Goal: Task Accomplishment & Management: Complete application form

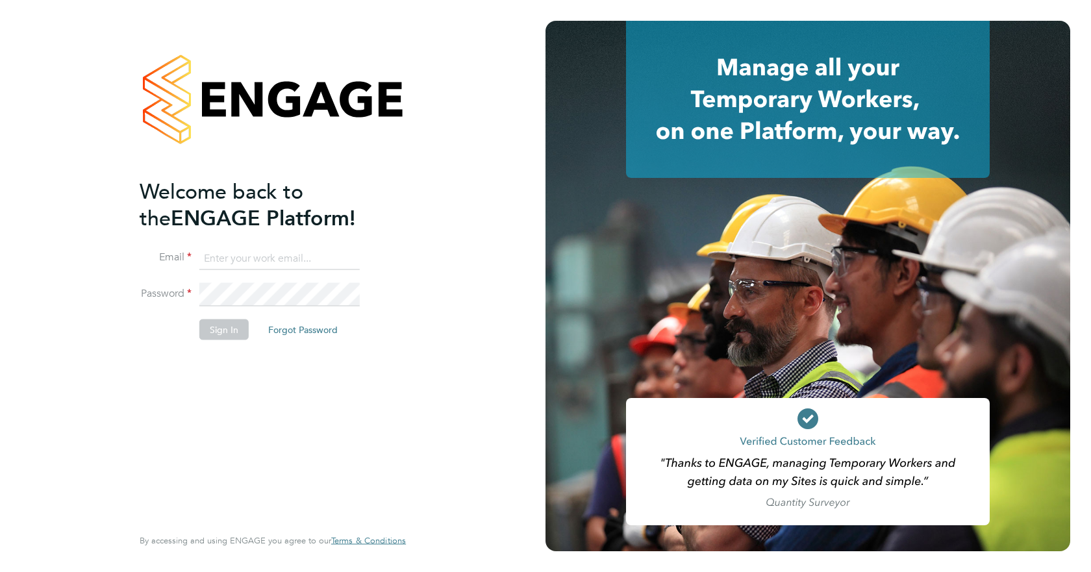
type input "[PERSON_NAME][EMAIL_ADDRESS][PERSON_NAME][DOMAIN_NAME]"
click at [234, 328] on button "Sign In" at bounding box center [223, 329] width 49 height 21
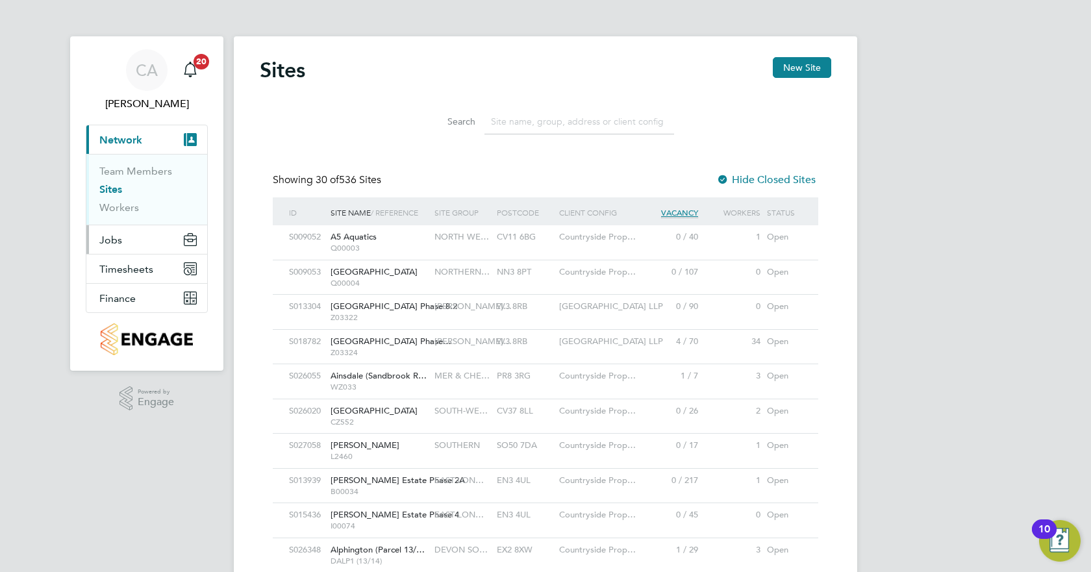
click at [123, 242] on button "Jobs" at bounding box center [146, 239] width 121 height 29
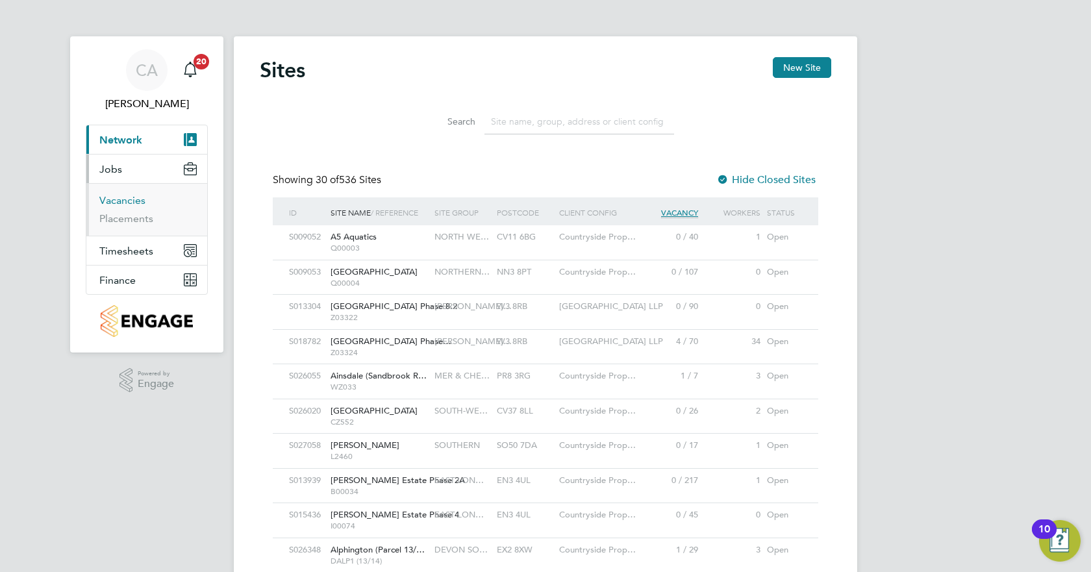
click at [140, 198] on link "Vacancies" at bounding box center [122, 200] width 46 height 12
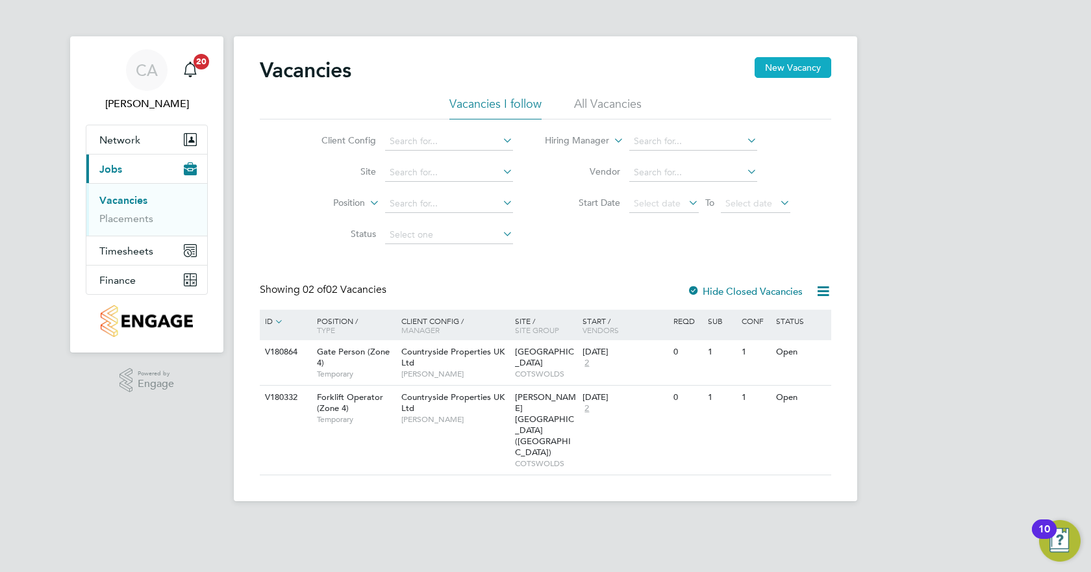
click at [775, 69] on button "New Vacancy" at bounding box center [792, 67] width 77 height 21
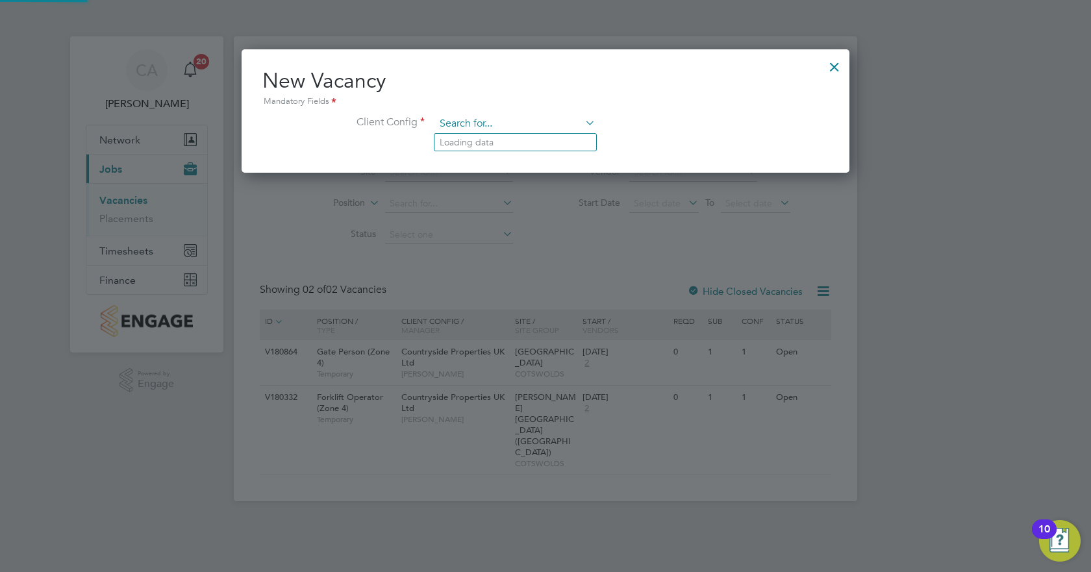
click at [480, 123] on input at bounding box center [515, 123] width 160 height 19
click at [541, 240] on li "Cou ntryside Properties UK Ltd" at bounding box center [581, 249] width 294 height 18
type input "Countryside Properties UK Ltd"
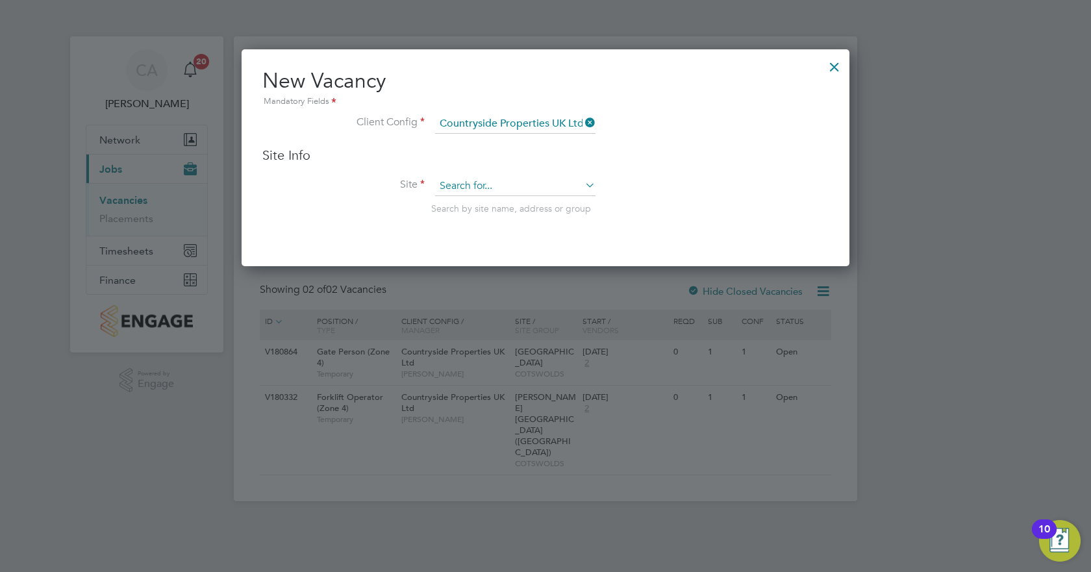
click at [504, 188] on input at bounding box center [515, 186] width 160 height 19
click at [475, 201] on li "Wanb orough" at bounding box center [515, 205] width 162 height 18
type input "Wanborough"
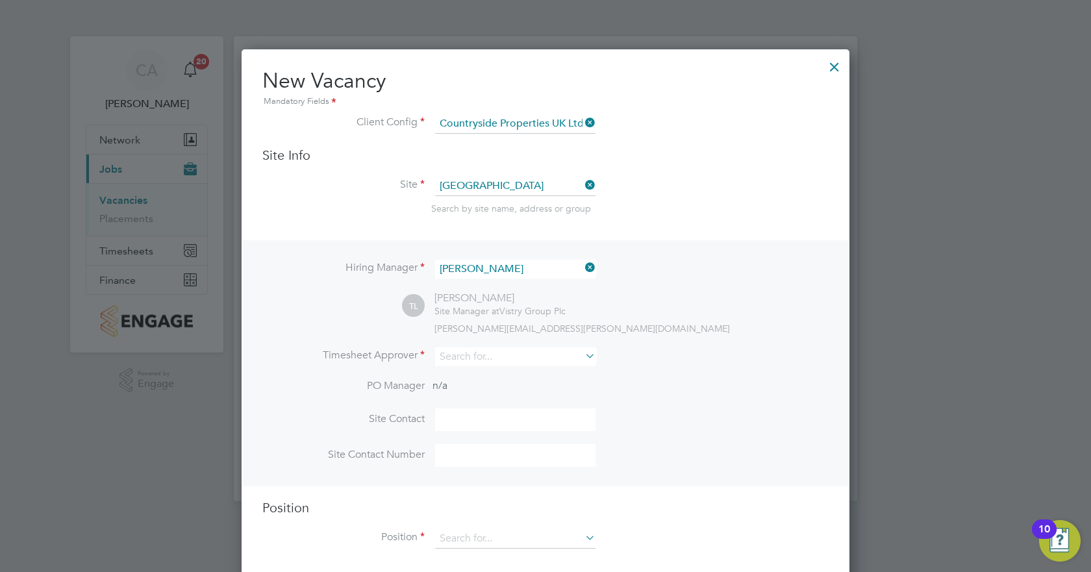
click at [582, 269] on icon at bounding box center [582, 267] width 0 height 18
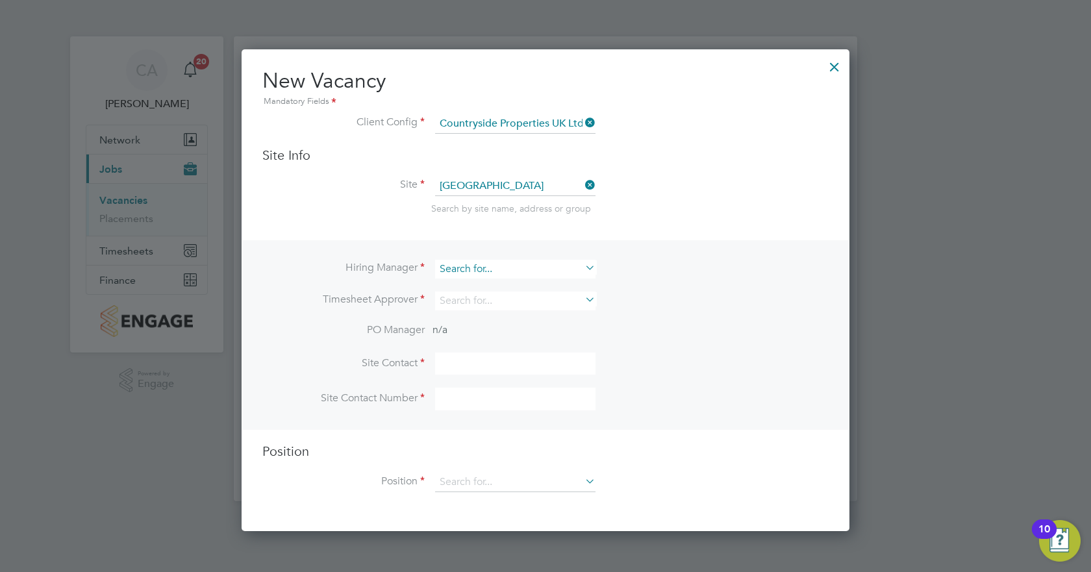
click at [509, 269] on input at bounding box center [515, 269] width 160 height 19
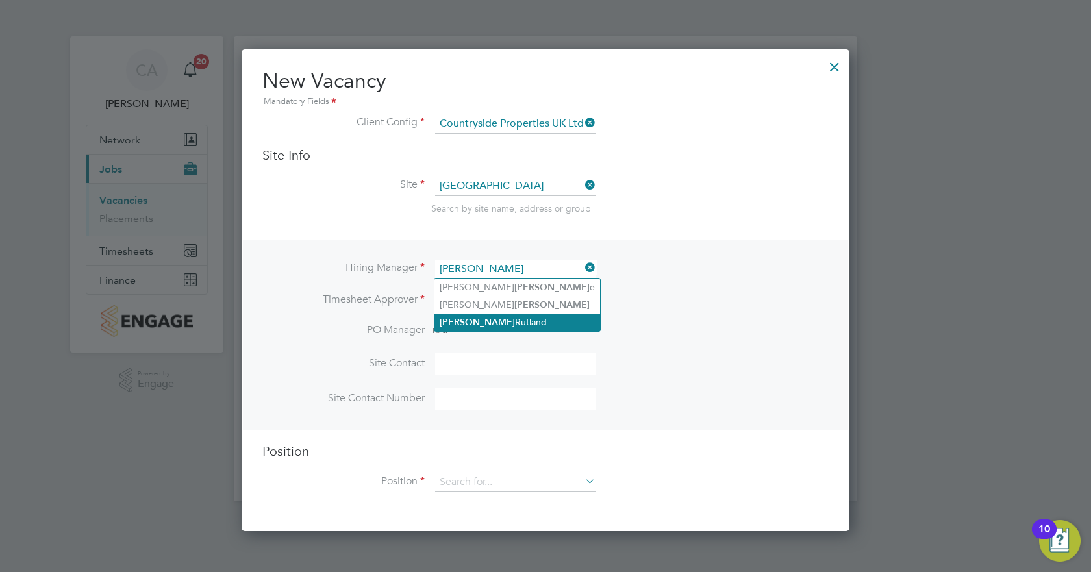
click at [469, 323] on li "Clark Rutland" at bounding box center [517, 323] width 166 height 18
type input "Clark Rutland"
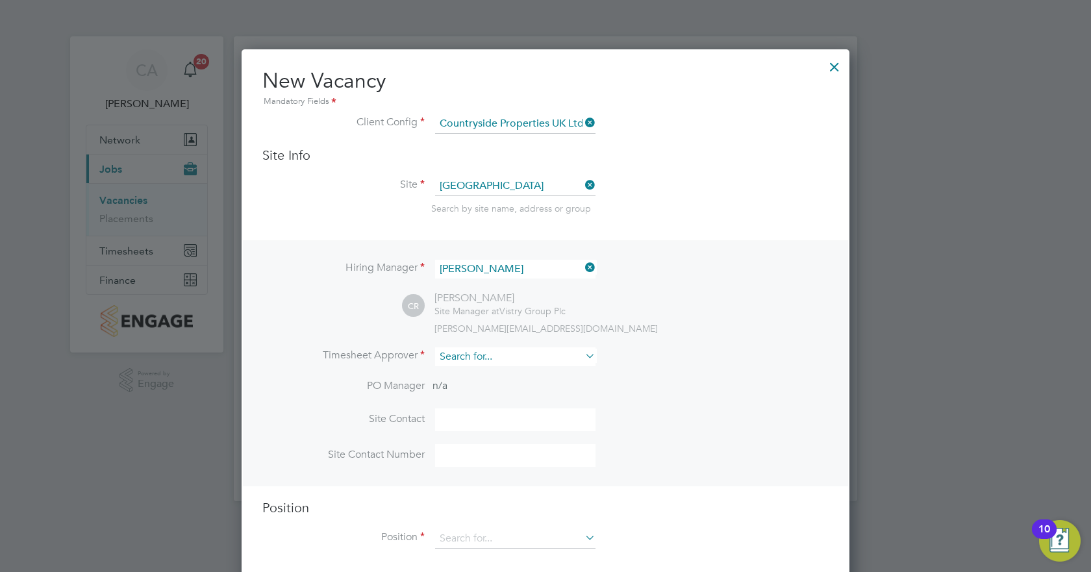
click at [476, 351] on input at bounding box center [515, 356] width 160 height 19
click at [472, 410] on li "Clark Rutland" at bounding box center [517, 412] width 166 height 18
type input "Clark Rutland"
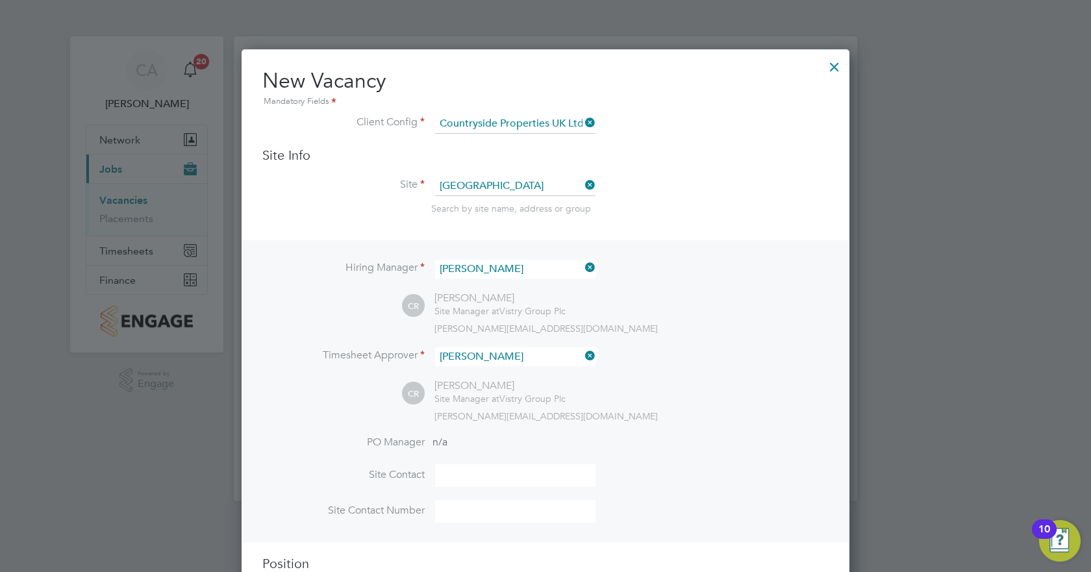
click at [481, 475] on input at bounding box center [515, 475] width 160 height 23
type input "Clark Rutland"
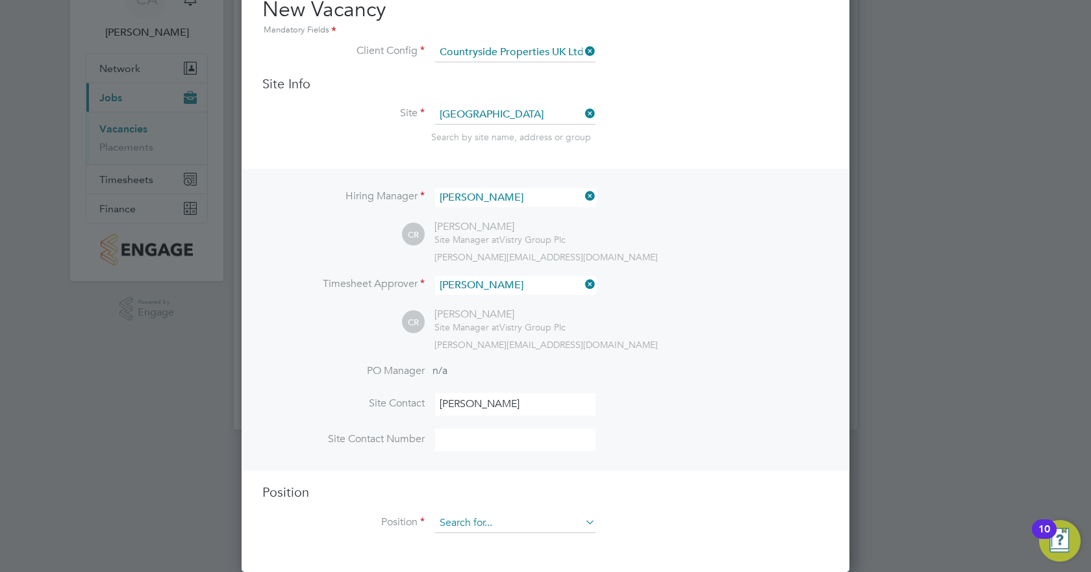
drag, startPoint x: 477, startPoint y: 527, endPoint x: 461, endPoint y: 522, distance: 16.9
click at [478, 527] on input at bounding box center [515, 523] width 160 height 19
type input ";"
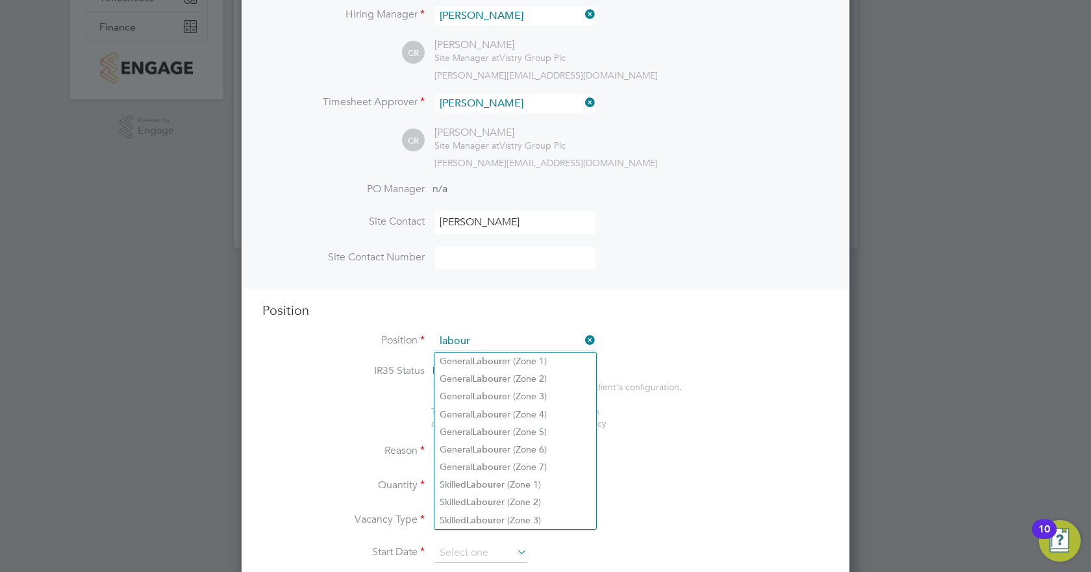
scroll to position [267, 0]
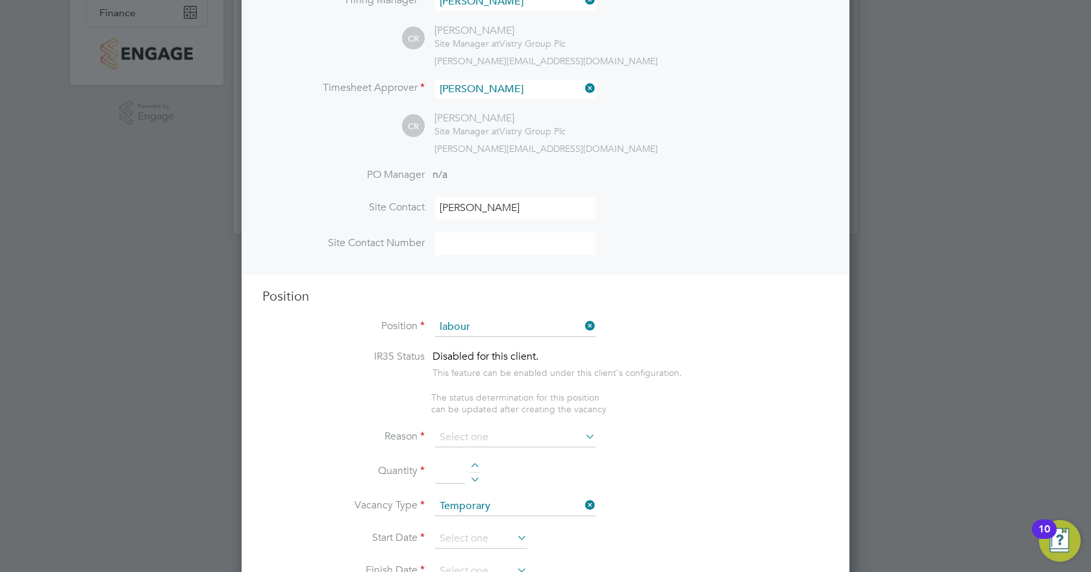
click at [461, 401] on li "General Labour er (Zone 4)" at bounding box center [515, 400] width 162 height 18
type input "General Labourer (Zone 4)"
type textarea "- General site labouring duties - Supporting the trades on site - Moving materi…"
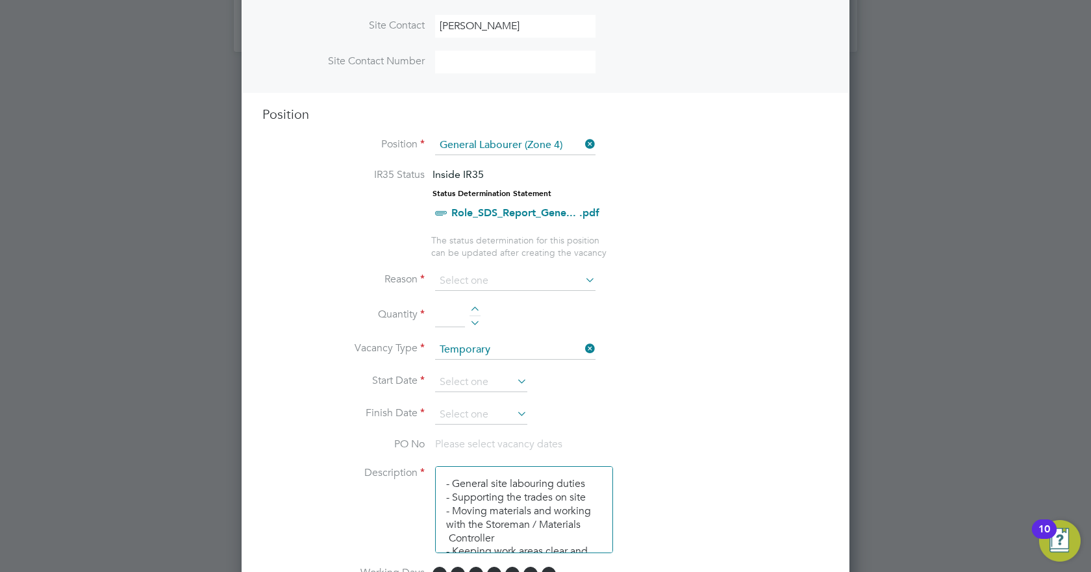
scroll to position [462, 0]
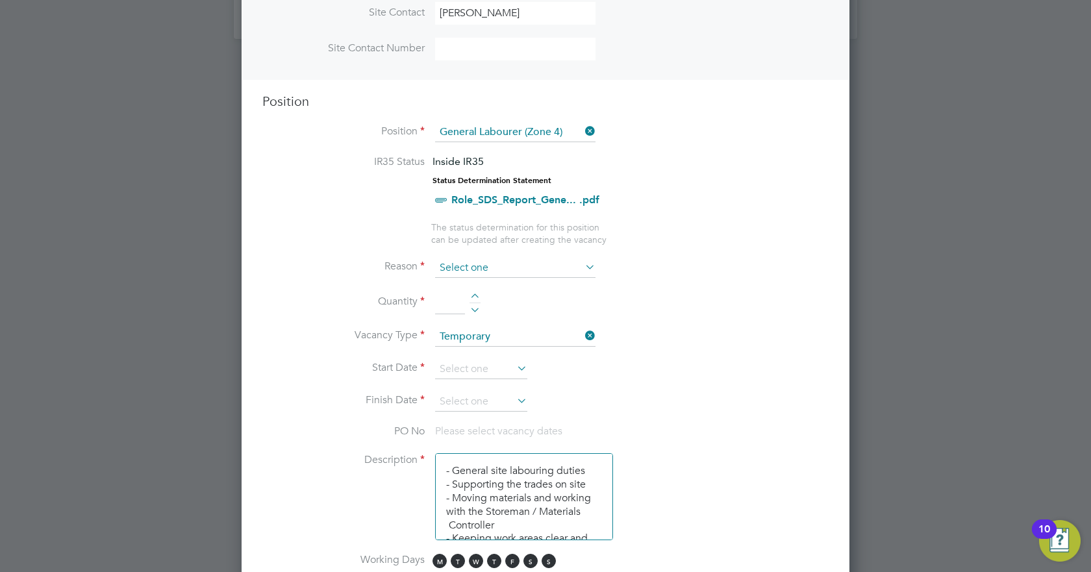
click at [499, 265] on input at bounding box center [515, 267] width 160 height 19
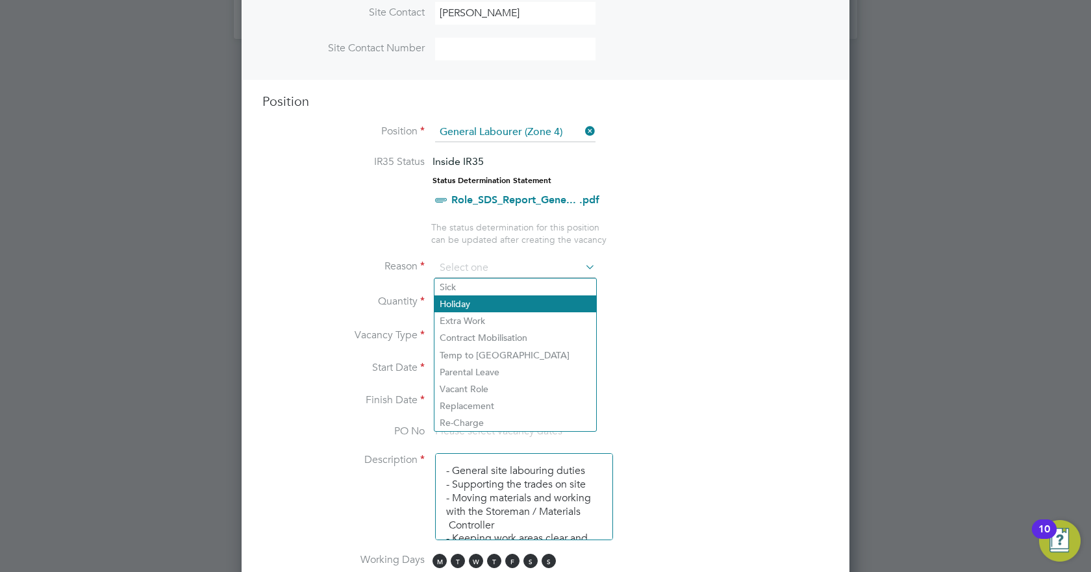
click at [487, 302] on li "Holiday" at bounding box center [515, 303] width 162 height 17
type input "Holiday"
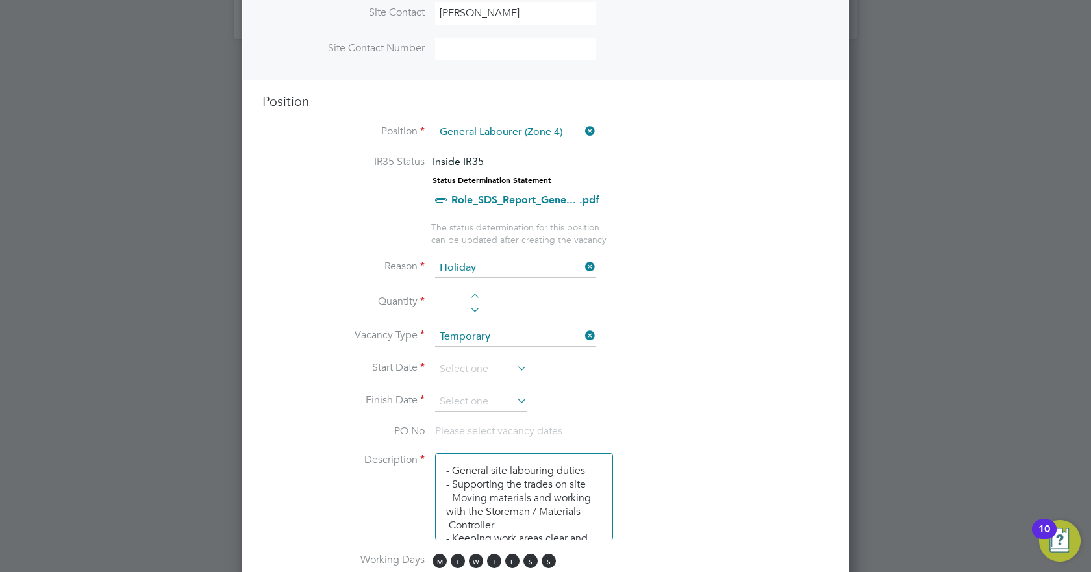
click at [476, 294] on div at bounding box center [474, 297] width 11 height 9
type input "1"
click at [482, 366] on input at bounding box center [481, 369] width 92 height 19
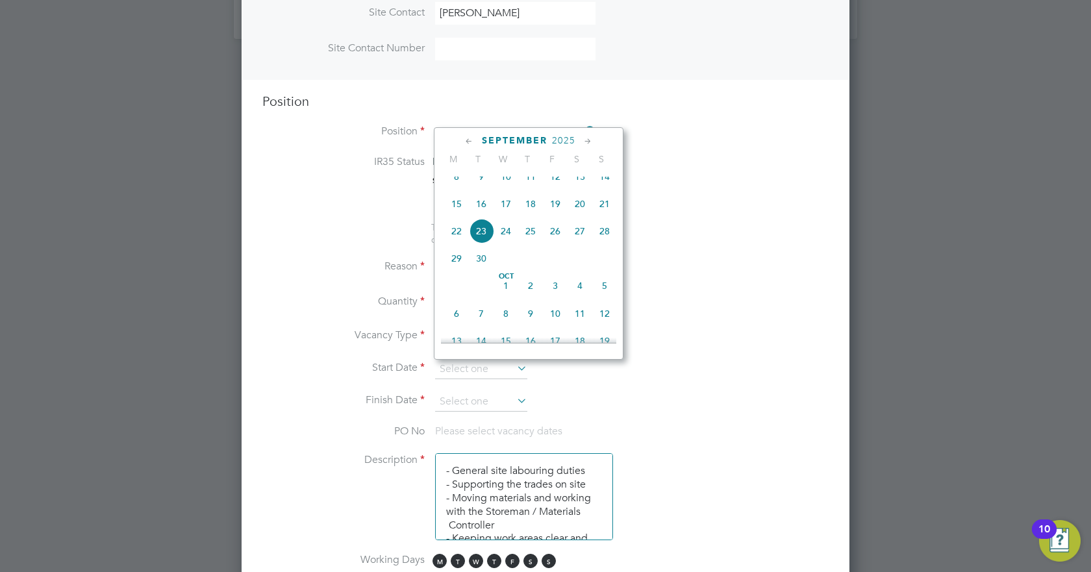
click at [511, 243] on span "24" at bounding box center [505, 231] width 25 height 25
type input "24 Sep 2025"
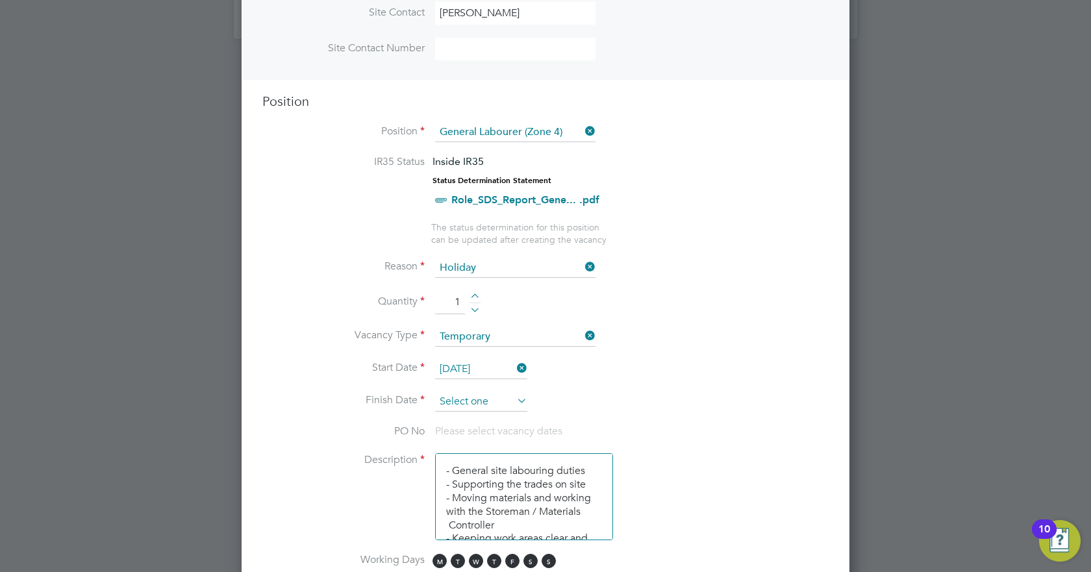
click at [502, 395] on input at bounding box center [481, 401] width 92 height 19
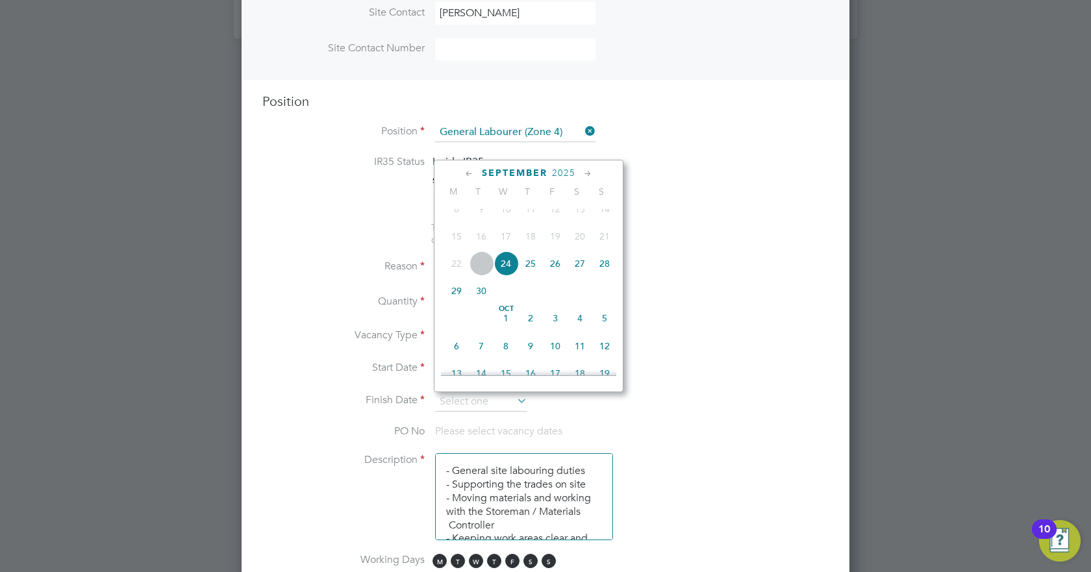
click at [511, 273] on span "24" at bounding box center [505, 263] width 25 height 25
type input "24 Sep 2025"
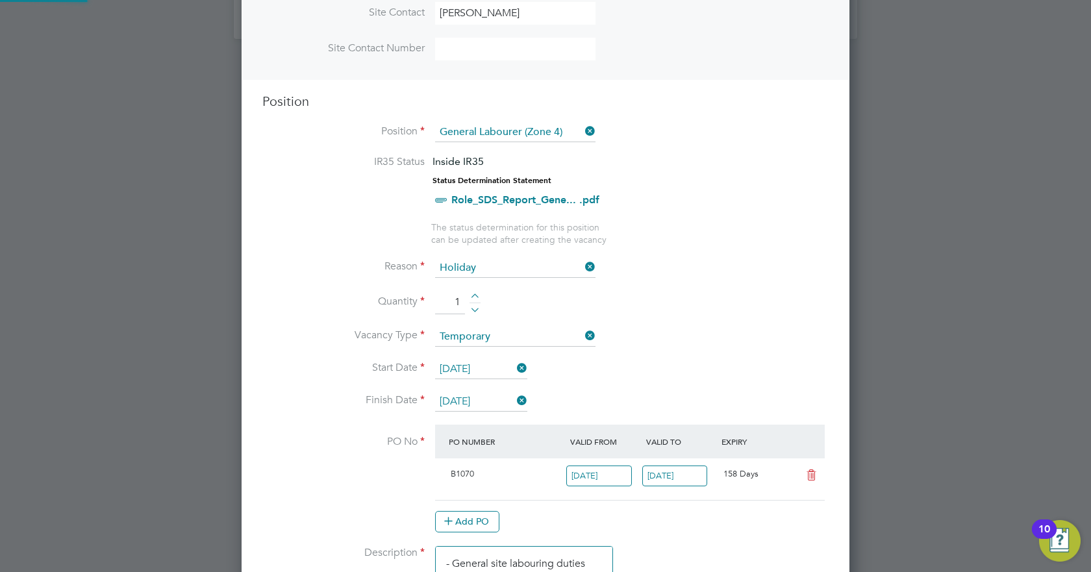
scroll to position [6, 6]
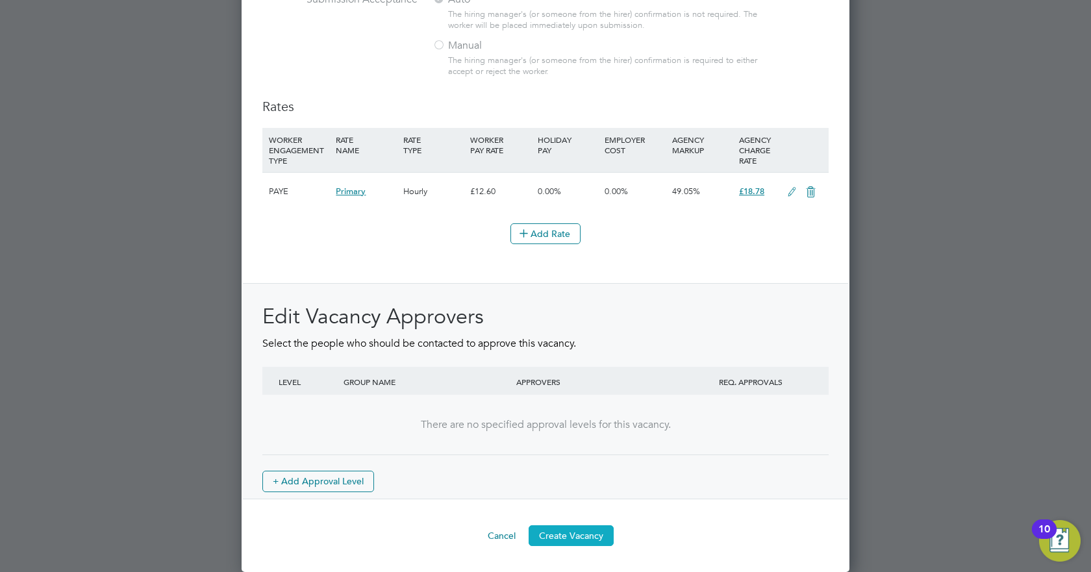
click at [566, 532] on button "Create Vacancy" at bounding box center [570, 535] width 85 height 21
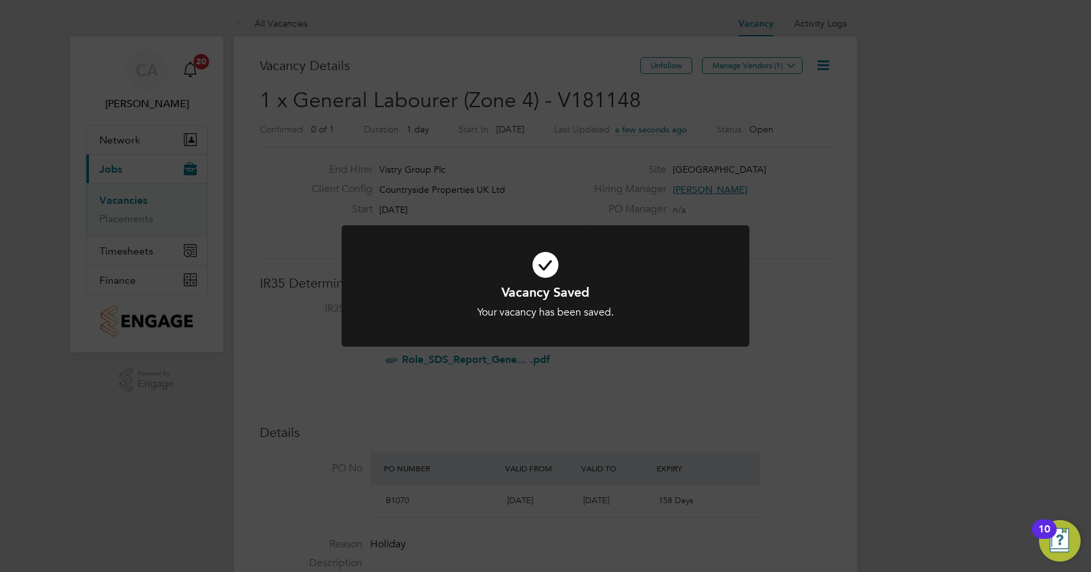
click at [625, 409] on div "Vacancy Saved Your vacancy has been saved. Cancel Okay" at bounding box center [545, 286] width 1091 height 572
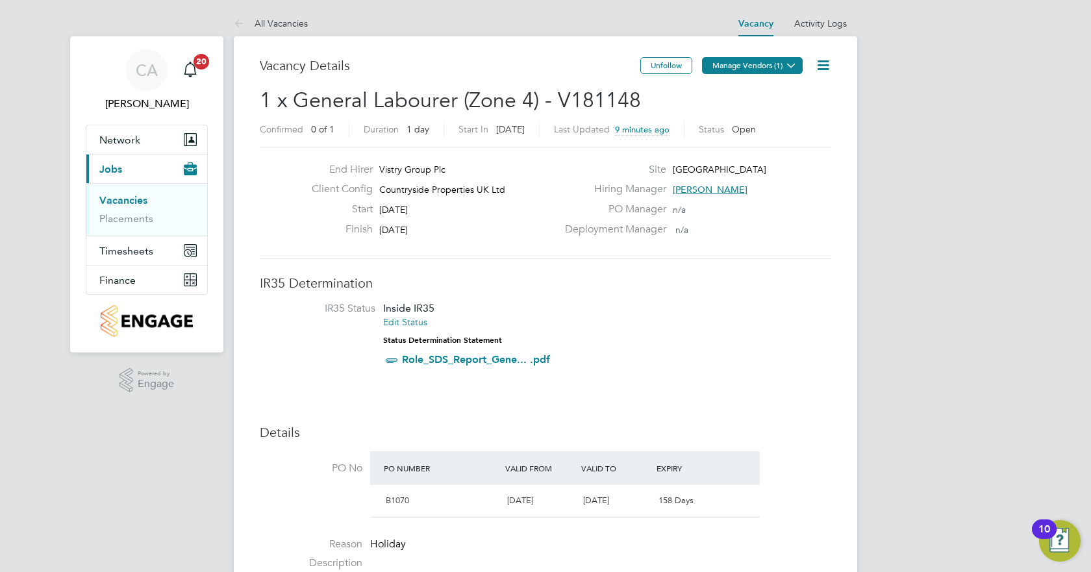
click at [758, 62] on button "Manage Vendors (1)" at bounding box center [752, 65] width 101 height 17
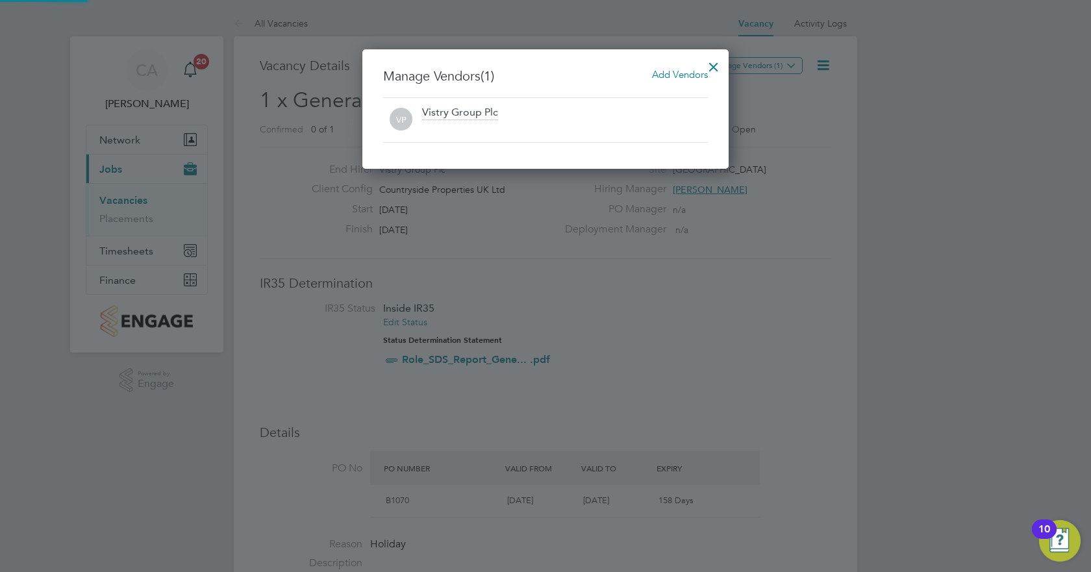
scroll to position [120, 367]
click at [672, 73] on span "Add Vendors" at bounding box center [680, 74] width 56 height 12
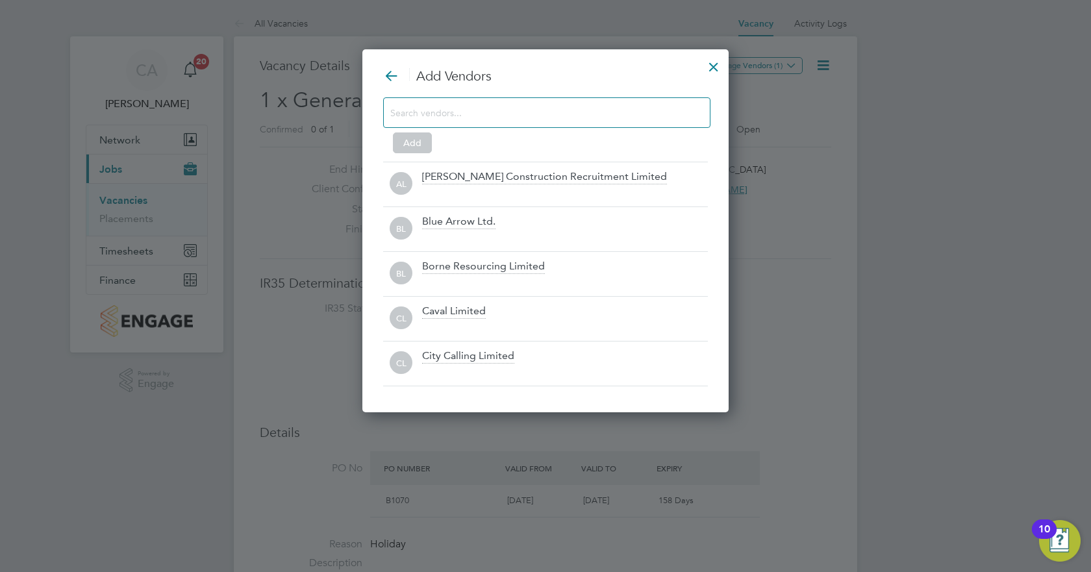
click at [409, 121] on input at bounding box center [536, 112] width 292 height 17
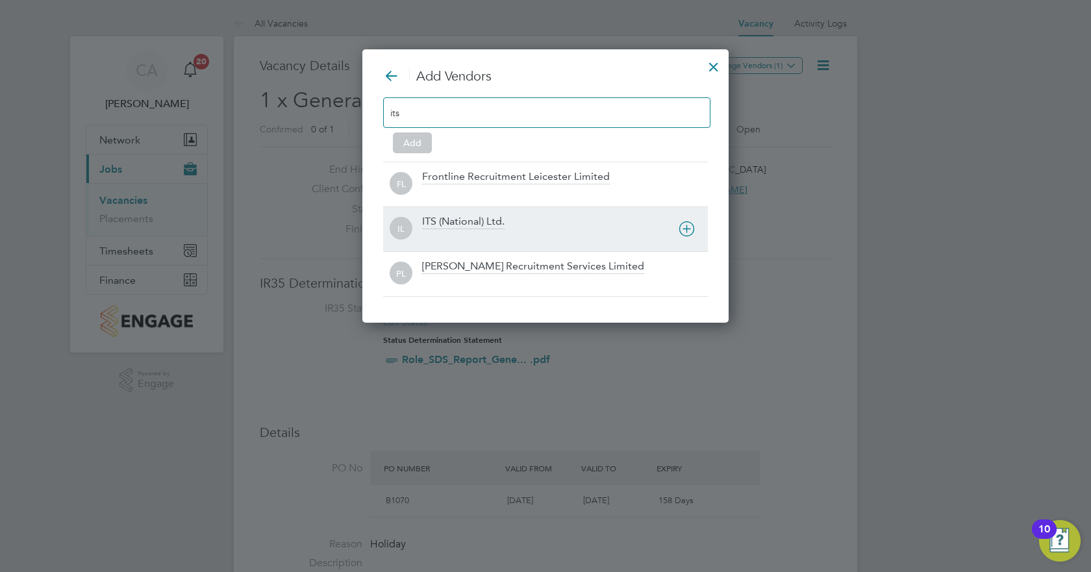
type input "its"
click at [465, 222] on div "ITS (National) Ltd." at bounding box center [463, 222] width 82 height 14
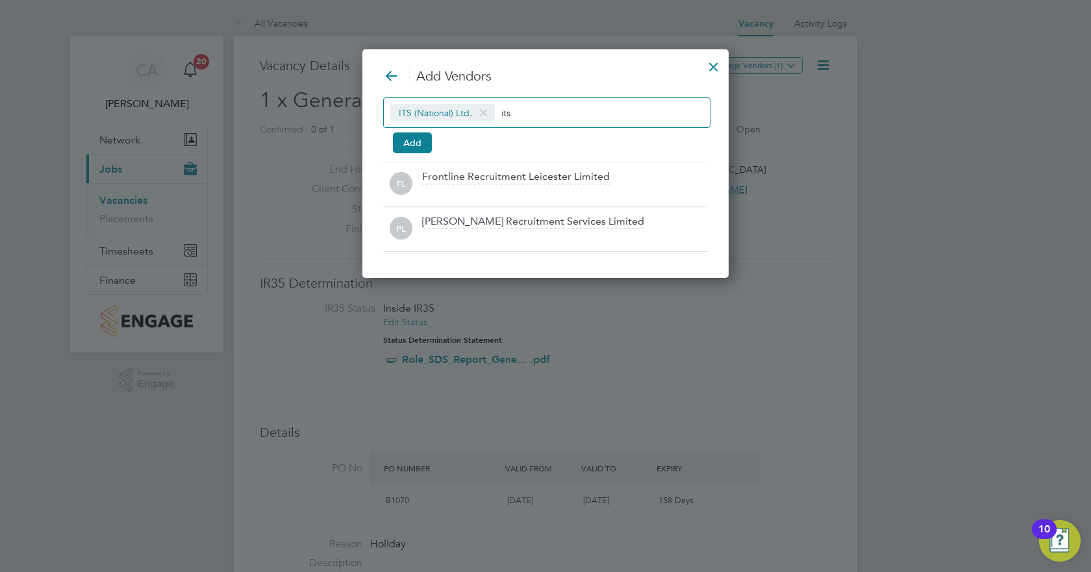
drag, startPoint x: 408, startPoint y: 151, endPoint x: 452, endPoint y: 132, distance: 47.1
click at [410, 151] on button "Add" at bounding box center [412, 142] width 39 height 21
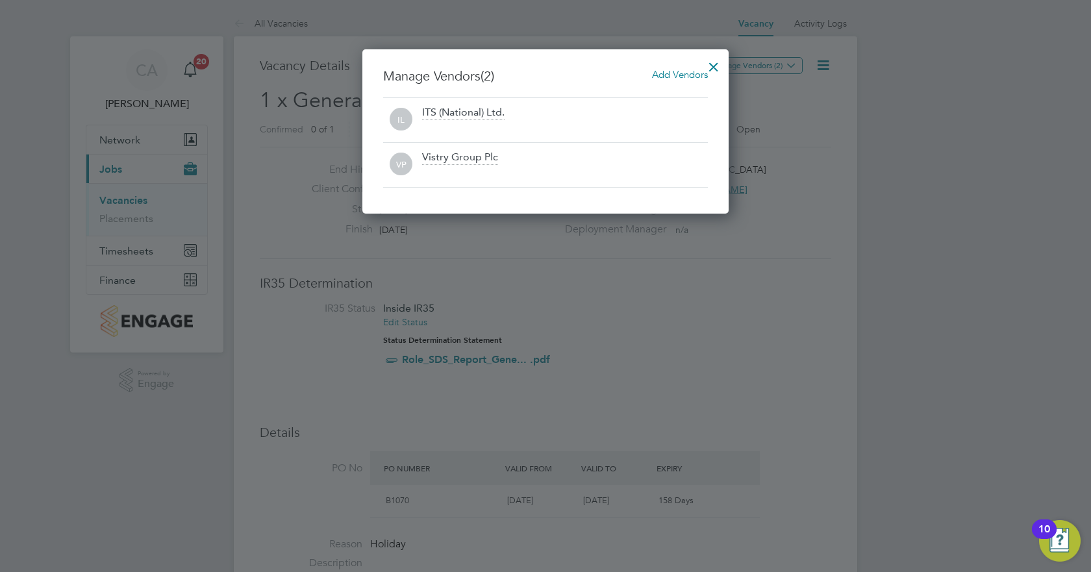
click at [711, 67] on div at bounding box center [713, 63] width 23 height 23
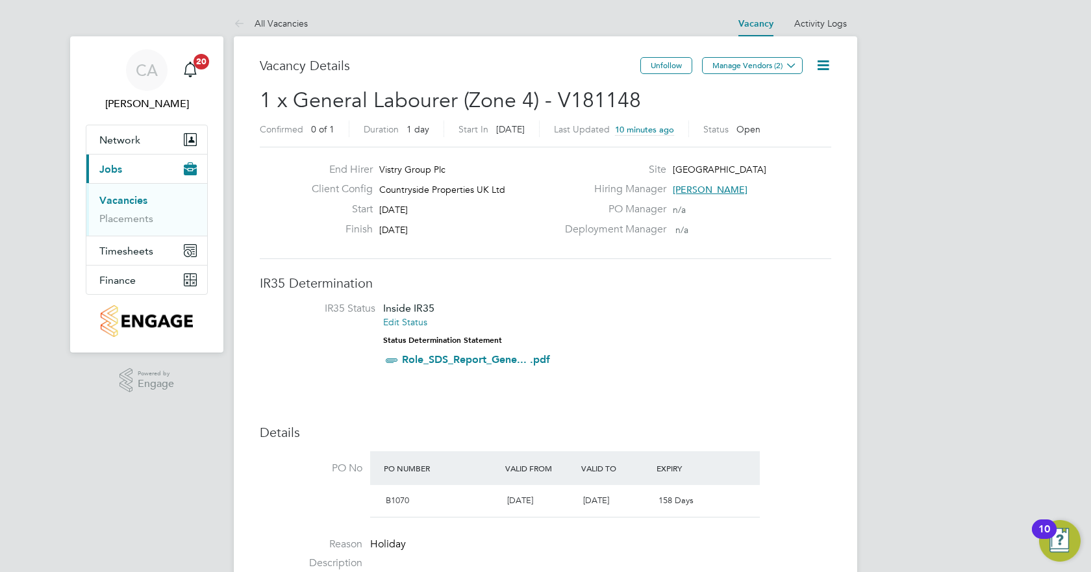
click at [603, 96] on span "1 x General Labourer (Zone 4) - V181148" at bounding box center [450, 100] width 381 height 25
click at [601, 96] on span "1 x General Labourer (Zone 4) - V181148" at bounding box center [450, 100] width 381 height 25
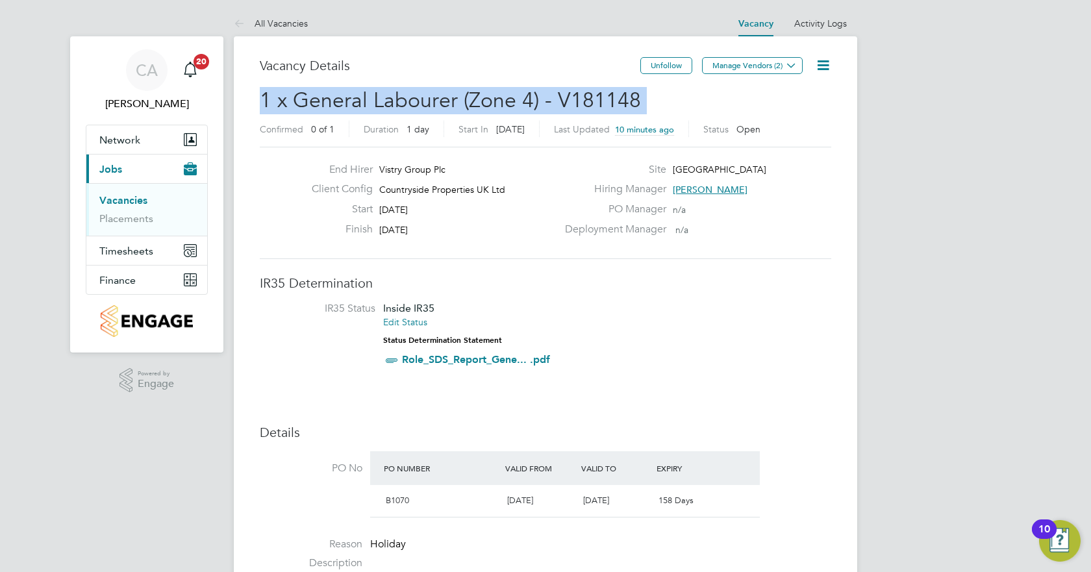
click at [601, 96] on span "1 x General Labourer (Zone 4) - V181148" at bounding box center [450, 100] width 381 height 25
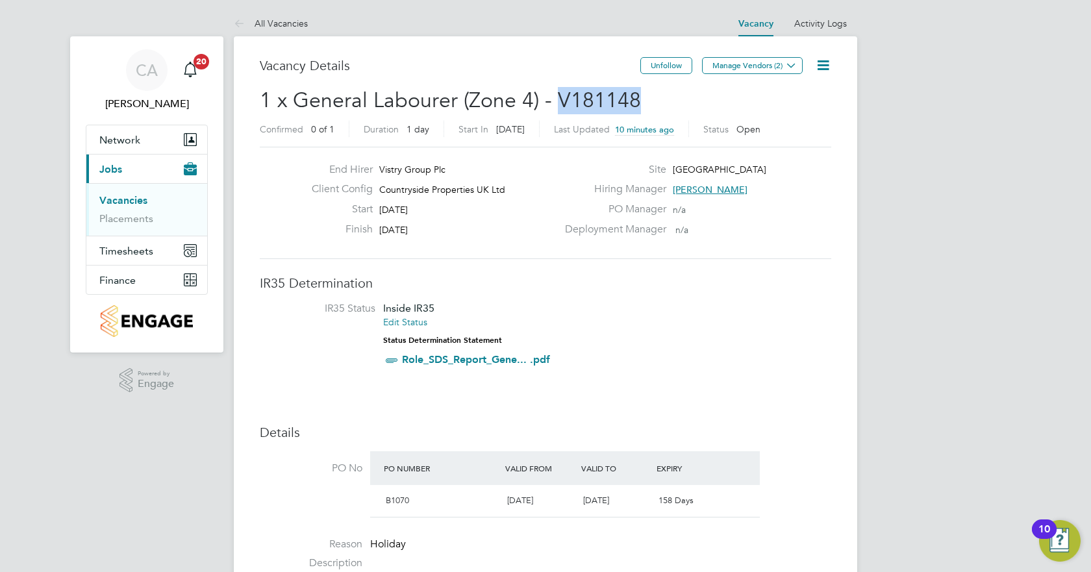
drag, startPoint x: 656, startPoint y: 104, endPoint x: 560, endPoint y: 106, distance: 96.1
click at [560, 106] on h2 "1 x General Labourer (Zone 4) - V181148 Confirmed 0 of 1 Duration 1 day Start I…" at bounding box center [545, 114] width 571 height 55
copy span "V181148"
